Goal: Transaction & Acquisition: Purchase product/service

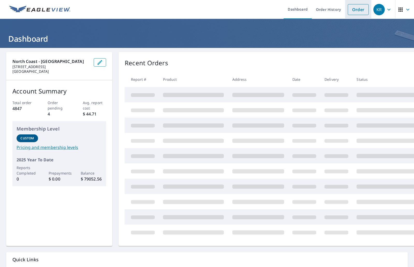
click at [352, 12] on link "Order" at bounding box center [358, 9] width 21 height 11
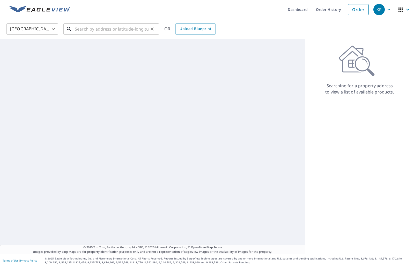
click at [112, 27] on input "text" at bounding box center [112, 29] width 74 height 14
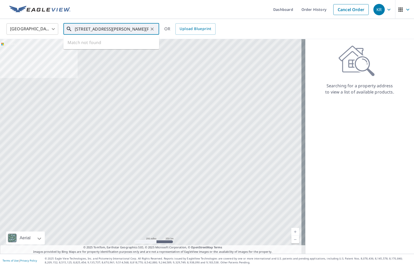
type input "[STREET_ADDRESS][PERSON_NAME][PERSON_NAME]"
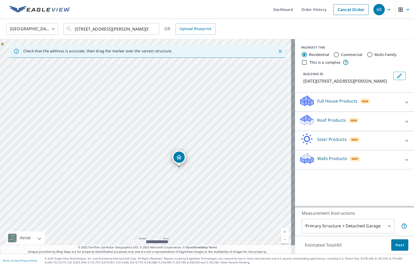
drag, startPoint x: 119, startPoint y: 146, endPoint x: 134, endPoint y: 168, distance: 26.7
click at [134, 168] on div "[DATE][STREET_ADDRESS][PERSON_NAME]" at bounding box center [147, 146] width 295 height 215
drag, startPoint x: 179, startPoint y: 156, endPoint x: 179, endPoint y: 129, distance: 26.4
drag, startPoint x: 165, startPoint y: 202, endPoint x: 151, endPoint y: 186, distance: 21.3
click at [151, 186] on div "[DATE][STREET_ADDRESS][PERSON_NAME]" at bounding box center [147, 146] width 295 height 215
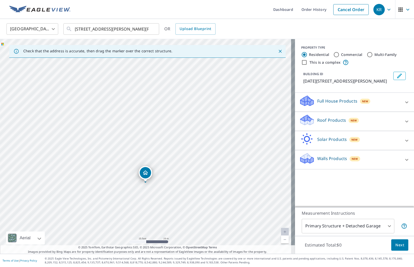
drag, startPoint x: 145, startPoint y: 110, endPoint x: 146, endPoint y: 171, distance: 60.9
drag, startPoint x: 146, startPoint y: 134, endPoint x: 145, endPoint y: 131, distance: 2.9
drag, startPoint x: 140, startPoint y: 202, endPoint x: 141, endPoint y: 193, distance: 8.6
click at [141, 193] on div "[DATE][STREET_ADDRESS][PERSON_NAME]" at bounding box center [147, 146] width 295 height 215
click at [404, 125] on icon at bounding box center [407, 121] width 6 height 6
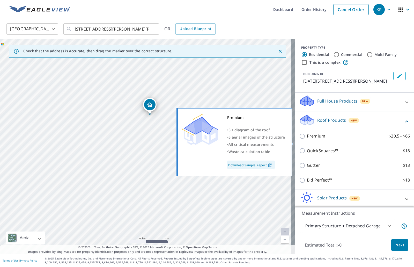
click at [300, 139] on input "Premium $20.5 - $66" at bounding box center [303, 136] width 8 height 6
checkbox input "true"
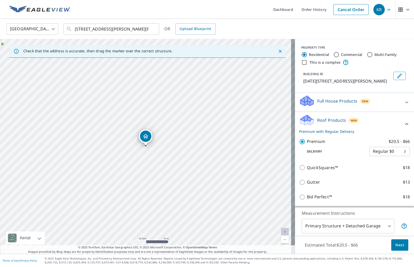
click at [396, 245] on span "Next" at bounding box center [400, 245] width 9 height 6
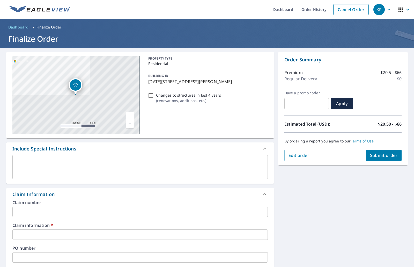
click at [39, 210] on input "text" at bounding box center [140, 212] width 256 height 10
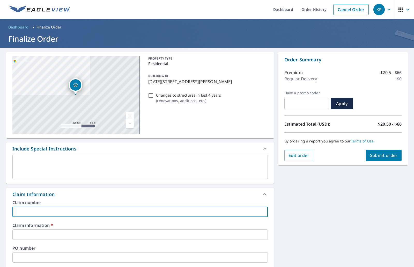
type input "H"
checkbox input "true"
type input "Hi"
checkbox input "true"
type input "Highland"
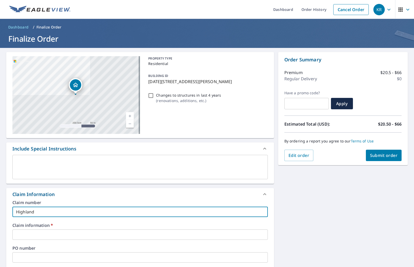
checkbox input "true"
click at [39, 235] on input "text" at bounding box center [140, 234] width 256 height 10
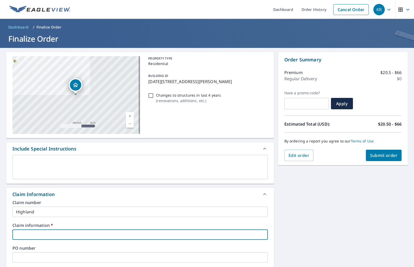
type input "H"
checkbox input "true"
type input "Hi"
checkbox input "true"
type input "Highalnd"
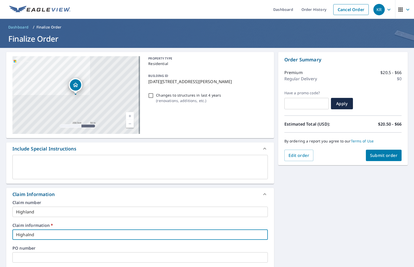
click at [385, 156] on span "Submit order" at bounding box center [384, 155] width 28 height 6
checkbox input "true"
